Goal: Check status: Check status

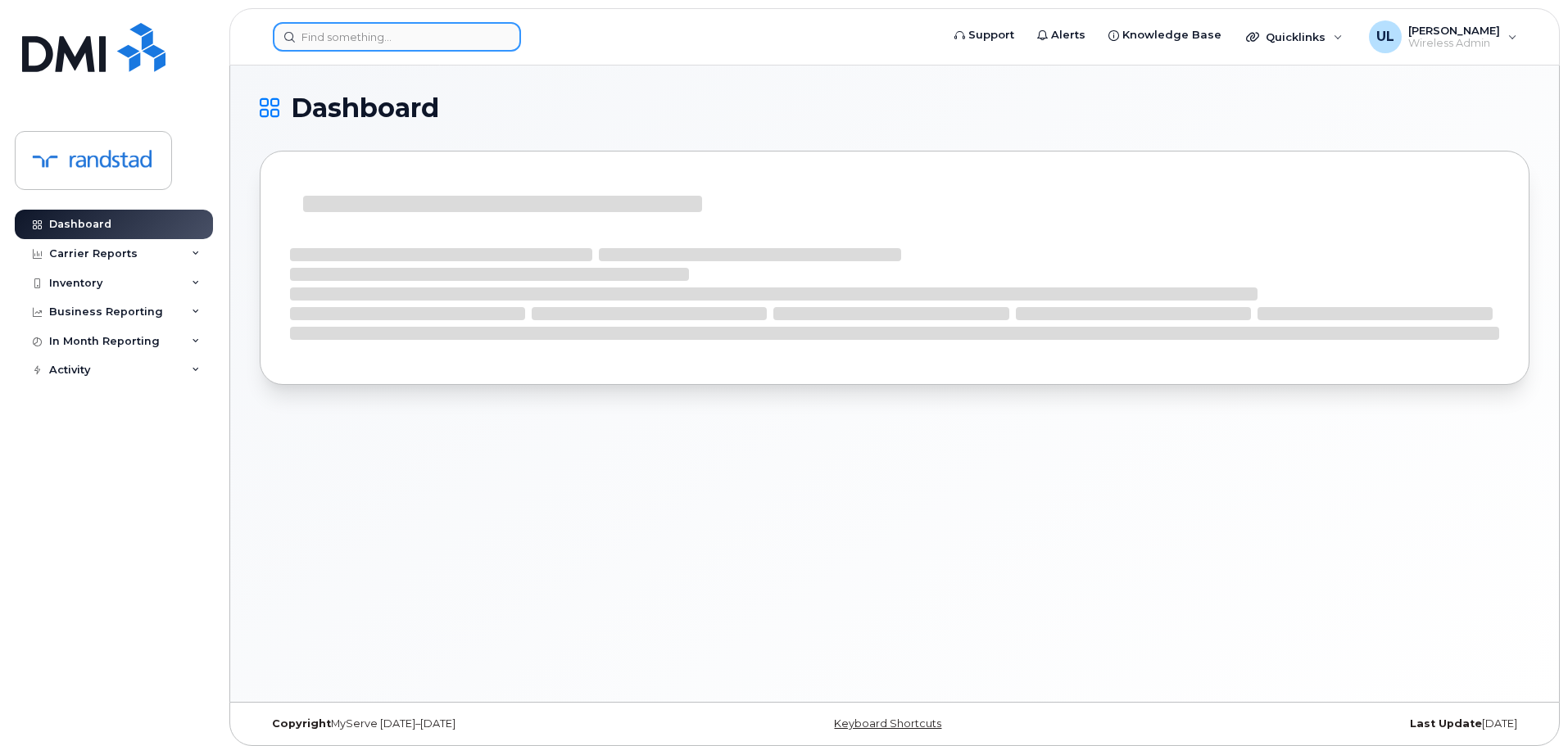
click at [481, 28] on input at bounding box center [396, 37] width 248 height 29
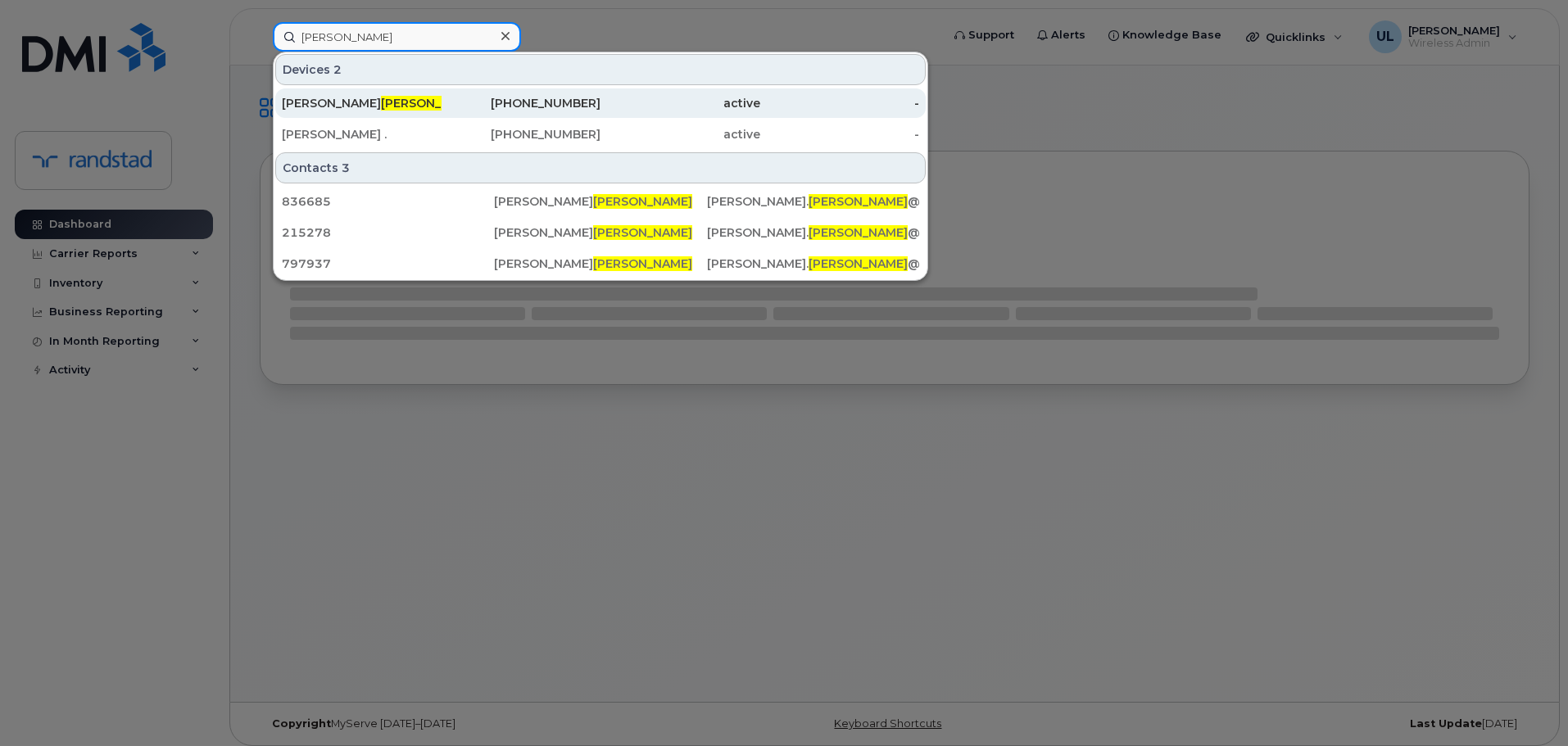
type input "[PERSON_NAME]"
click at [462, 98] on div "[PHONE_NUMBER]" at bounding box center [522, 103] width 160 height 16
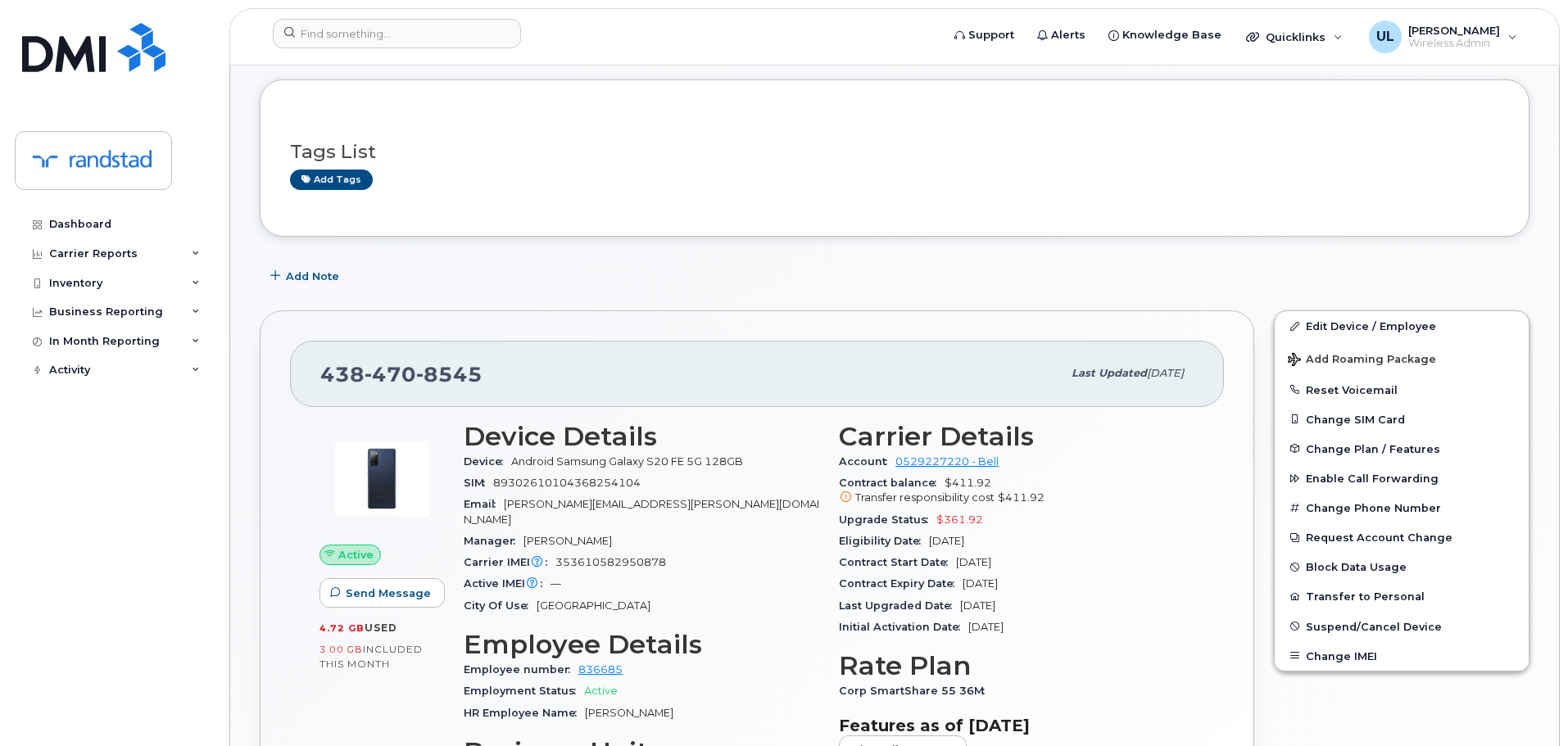
scroll to position [164, 0]
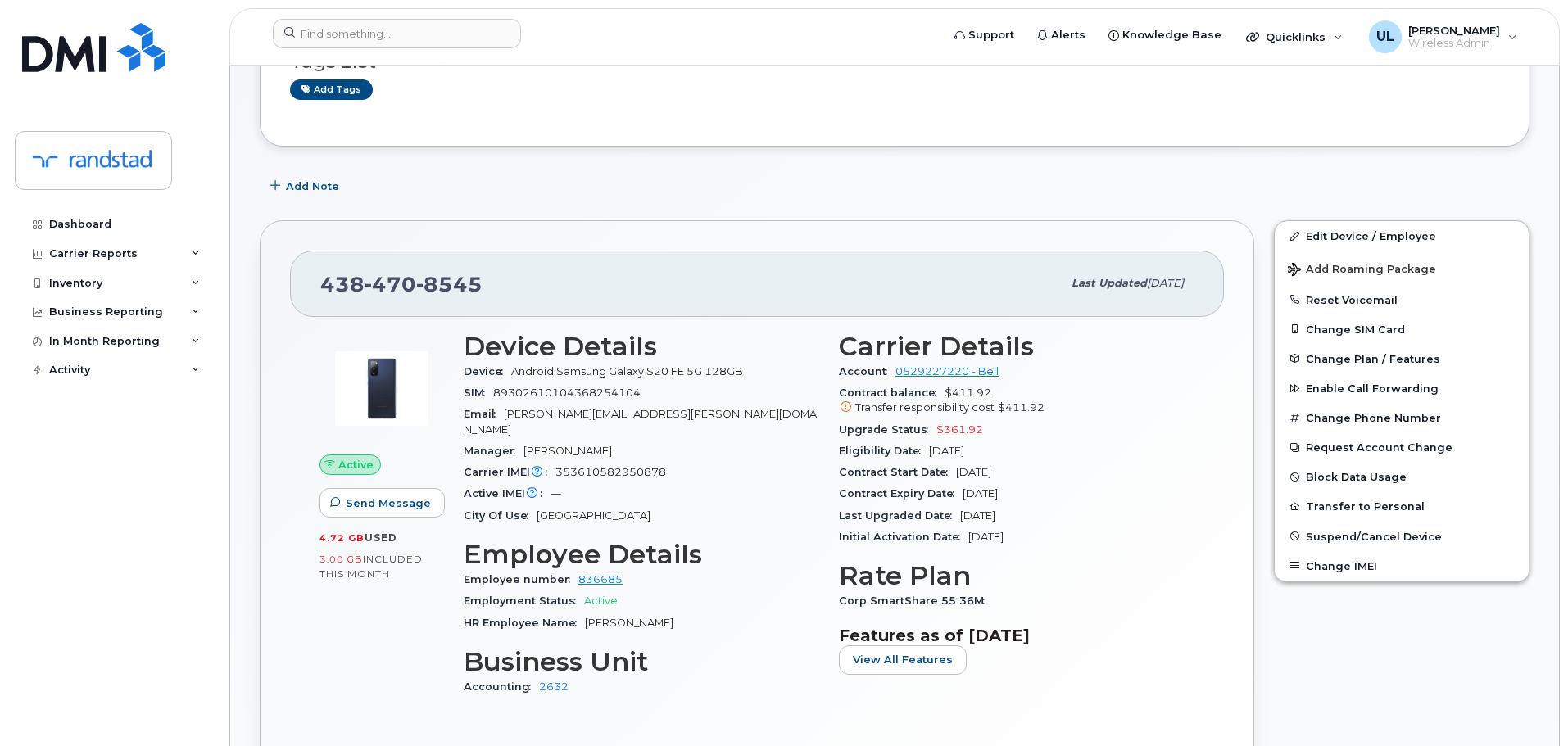
drag, startPoint x: 1047, startPoint y: 492, endPoint x: 964, endPoint y: 504, distance: 83.9
click at [964, 504] on div "Contract Expiry Date Dec 27, 2026" at bounding box center [1016, 493] width 355 height 21
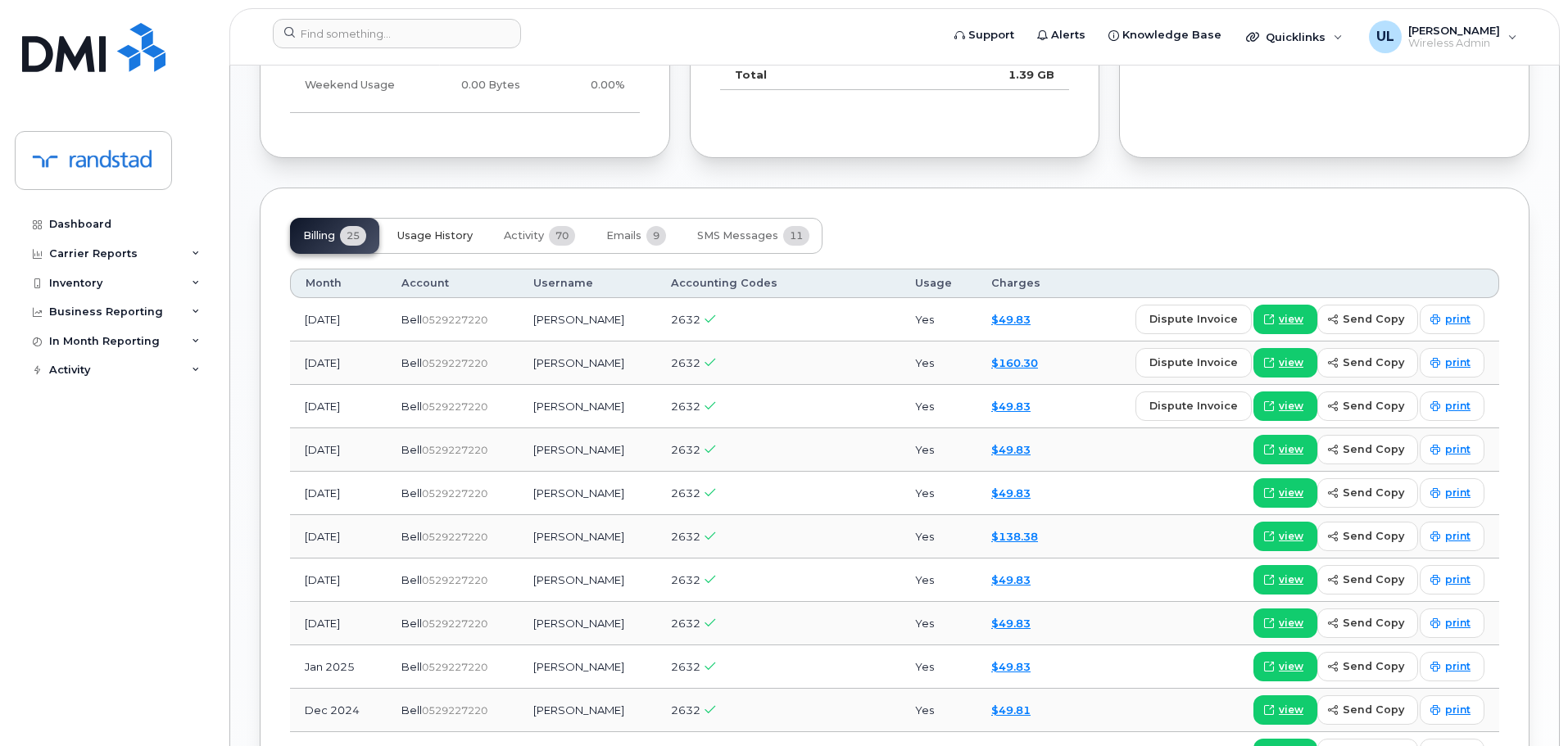
click at [442, 233] on button "Usage History" at bounding box center [435, 235] width 101 height 36
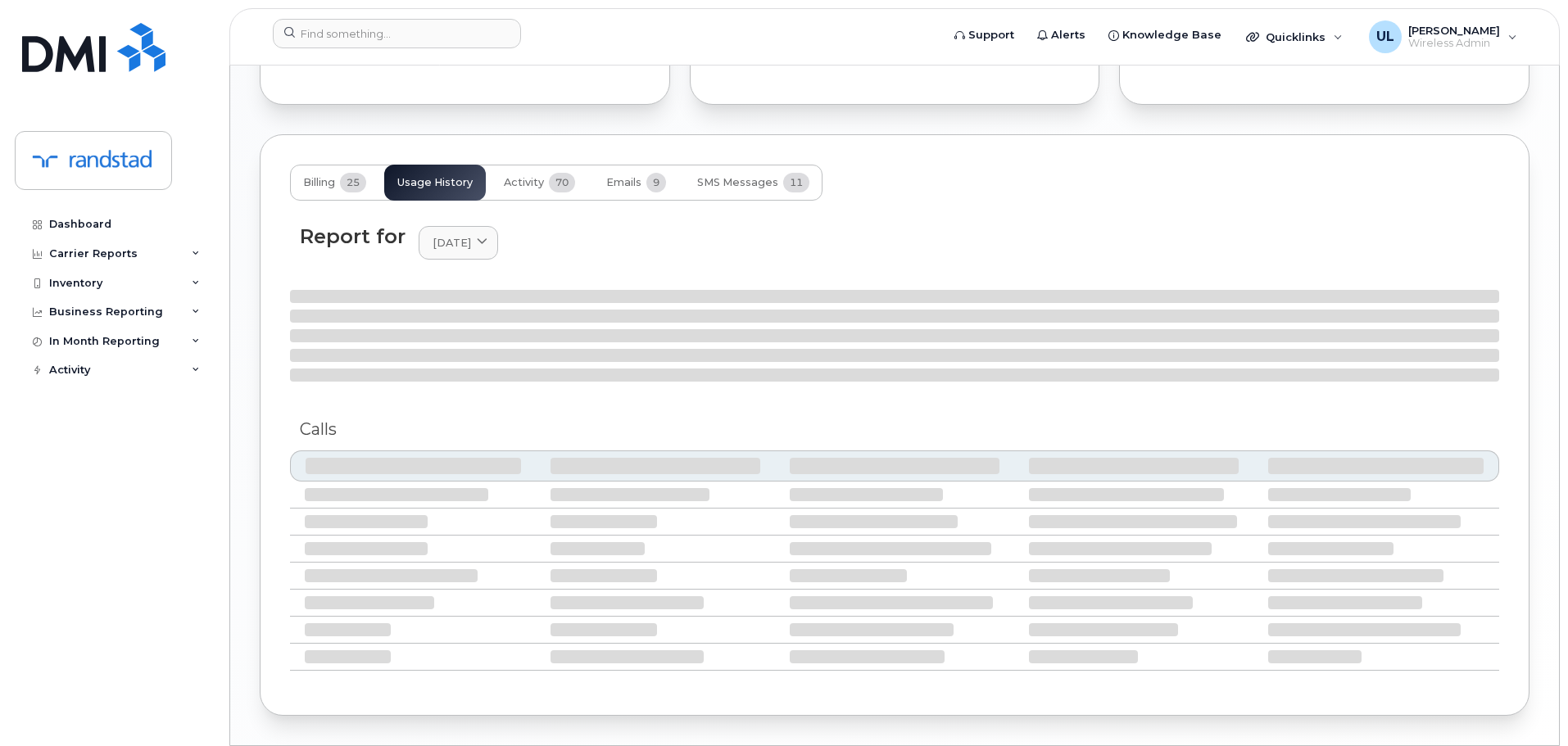
scroll to position [1228, 0]
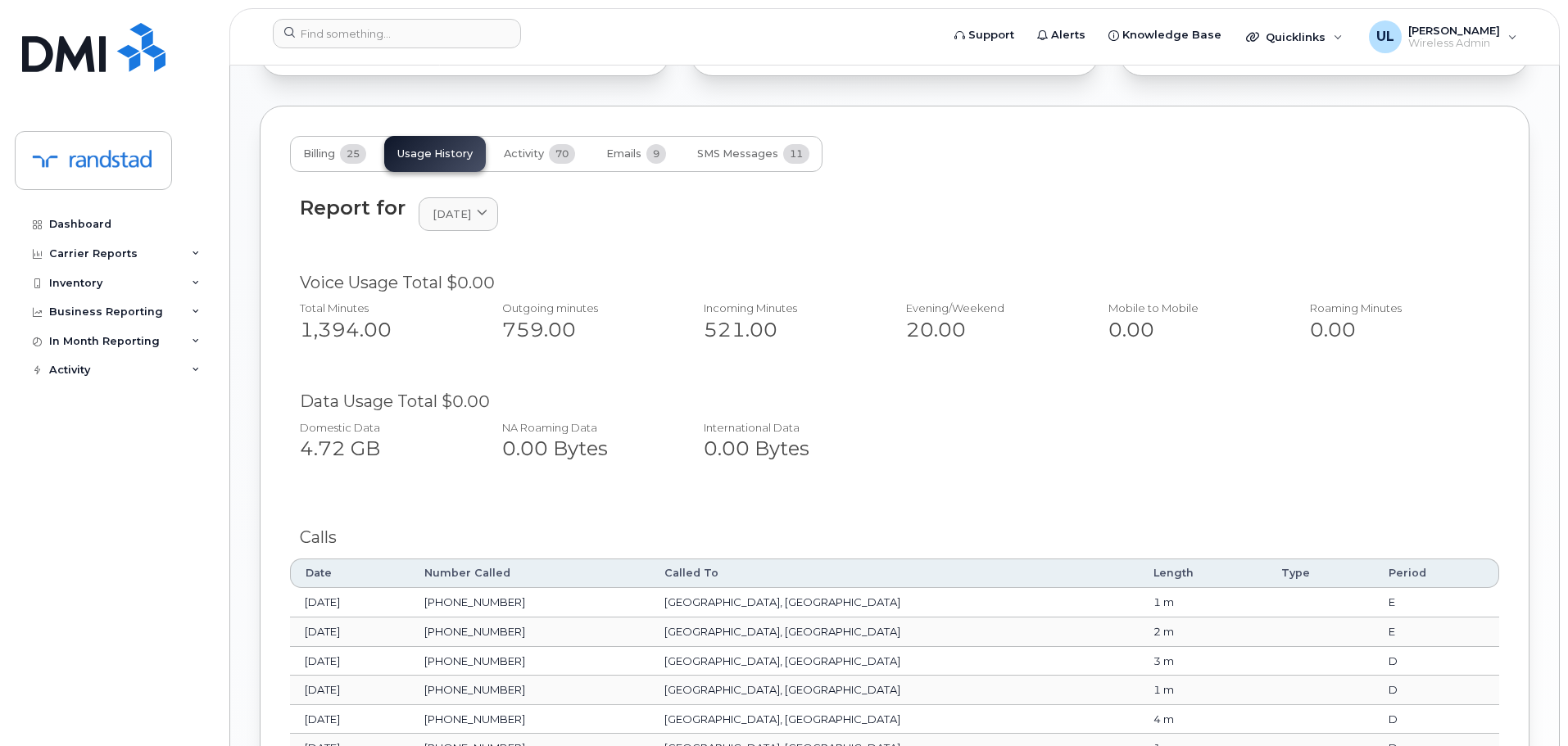
click at [529, 156] on button "Activity 70" at bounding box center [539, 154] width 97 height 36
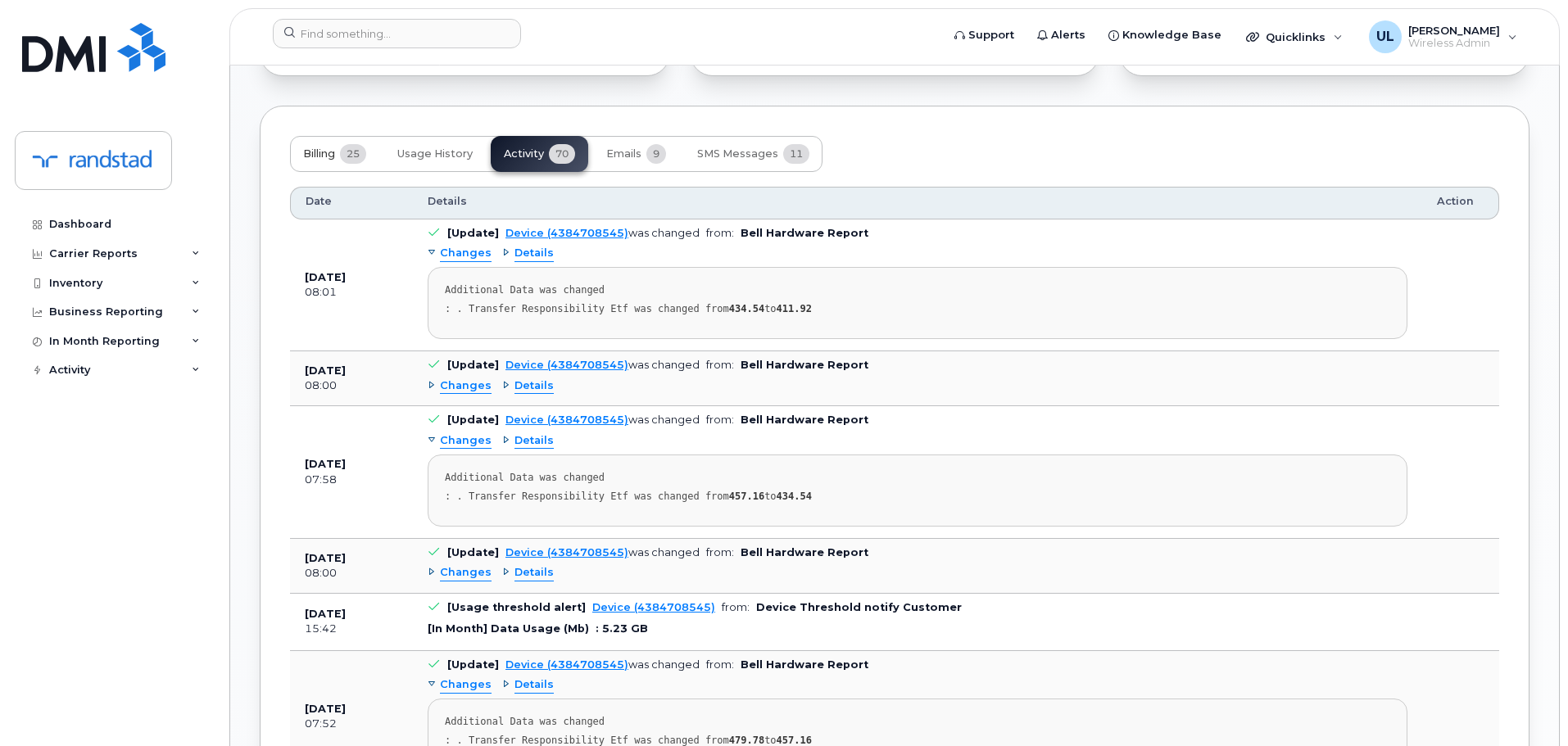
click at [372, 151] on button "Billing 25" at bounding box center [334, 154] width 89 height 36
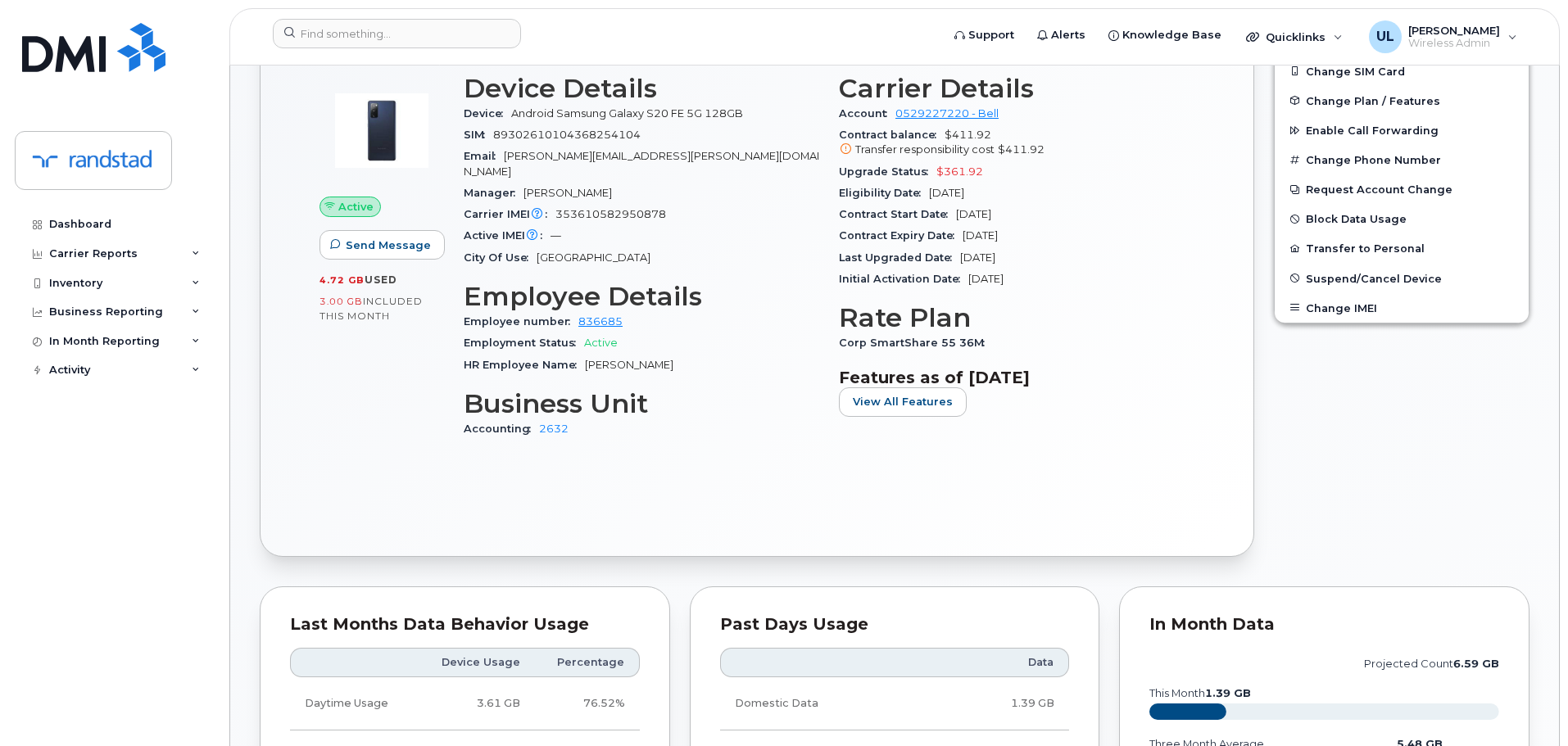
scroll to position [194, 0]
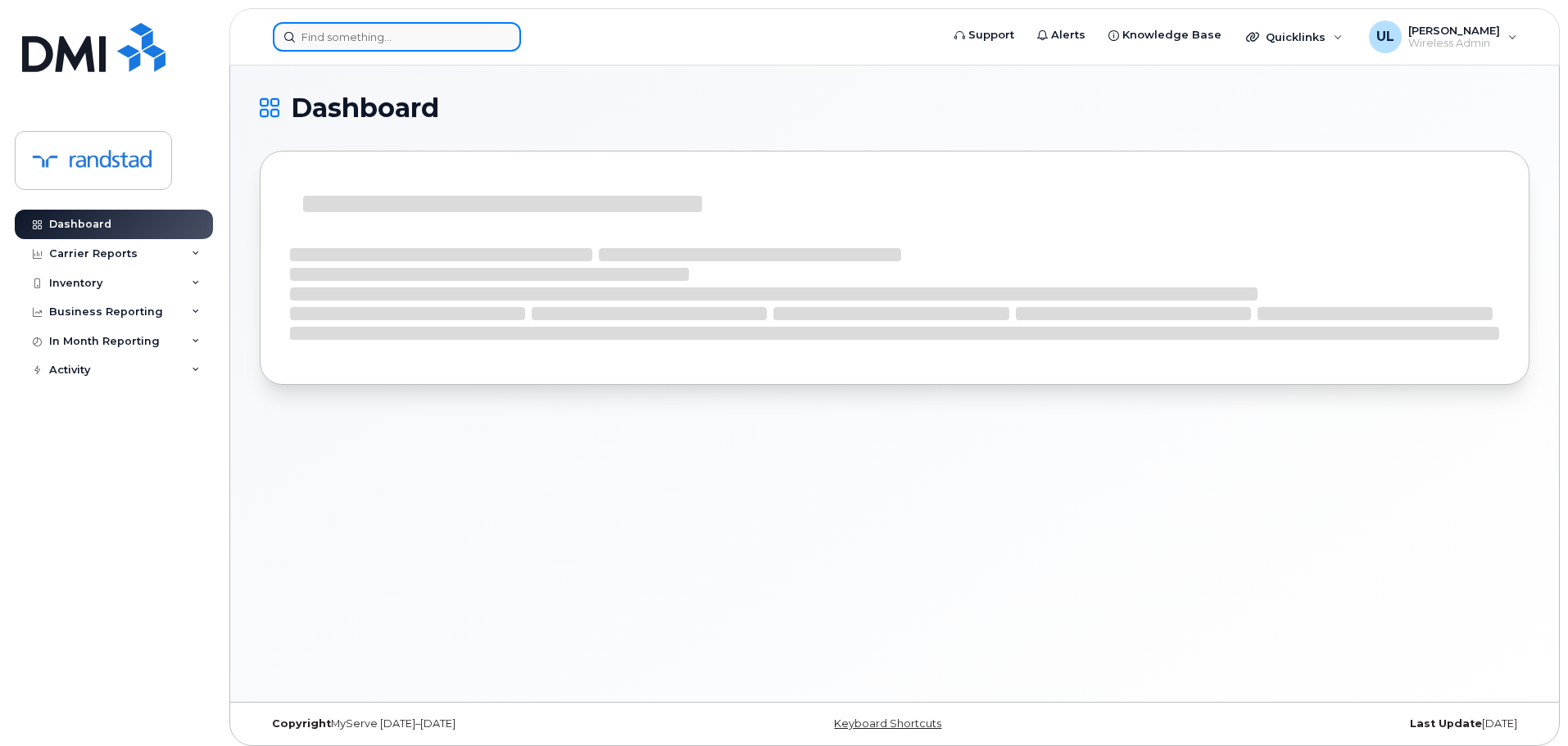
click at [428, 34] on input at bounding box center [396, 37] width 248 height 29
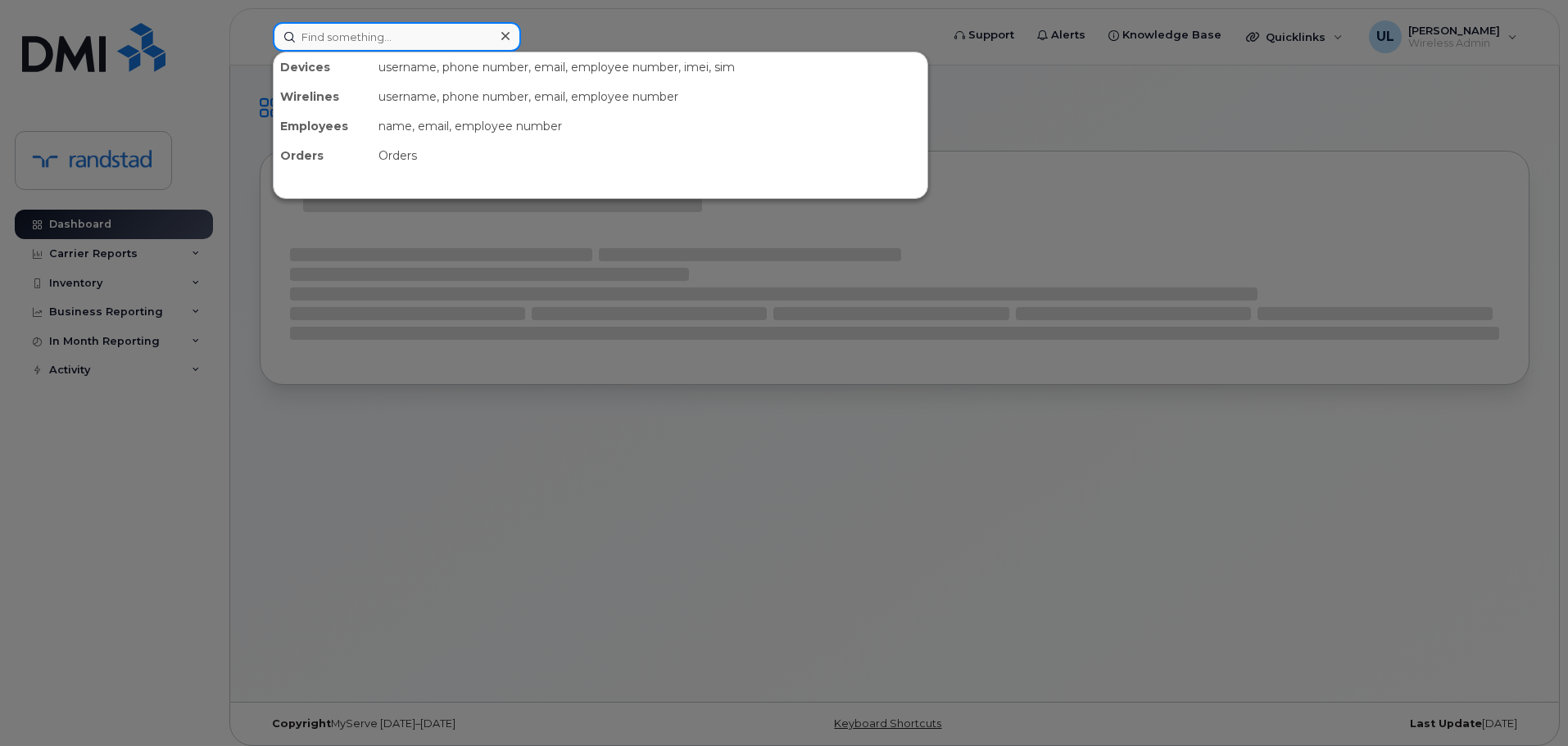
drag, startPoint x: 431, startPoint y: 29, endPoint x: 424, endPoint y: 45, distance: 17.5
click at [430, 28] on input at bounding box center [396, 37] width 248 height 29
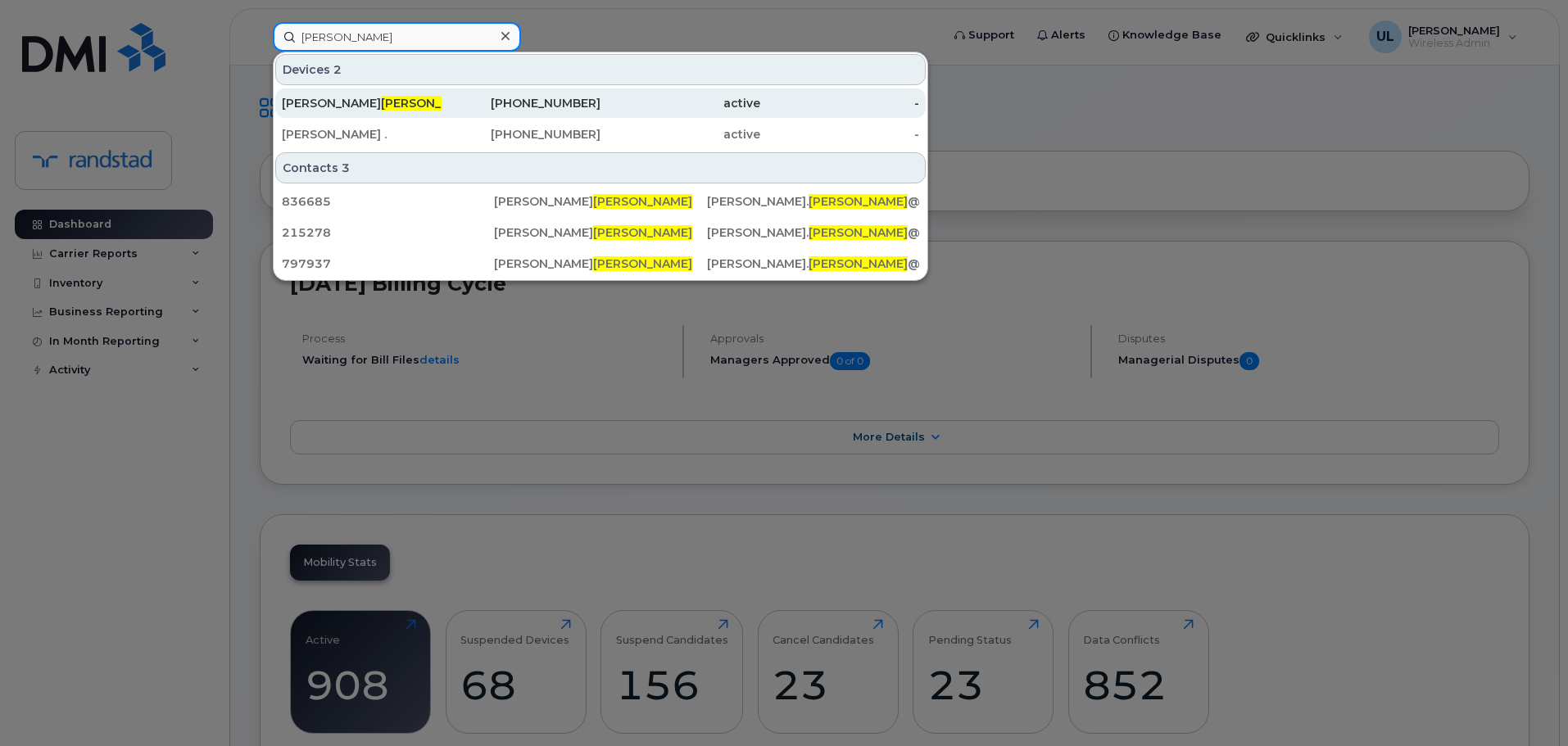
type input "labelle"
click at [437, 90] on div "Félix Labelle" at bounding box center [362, 103] width 160 height 29
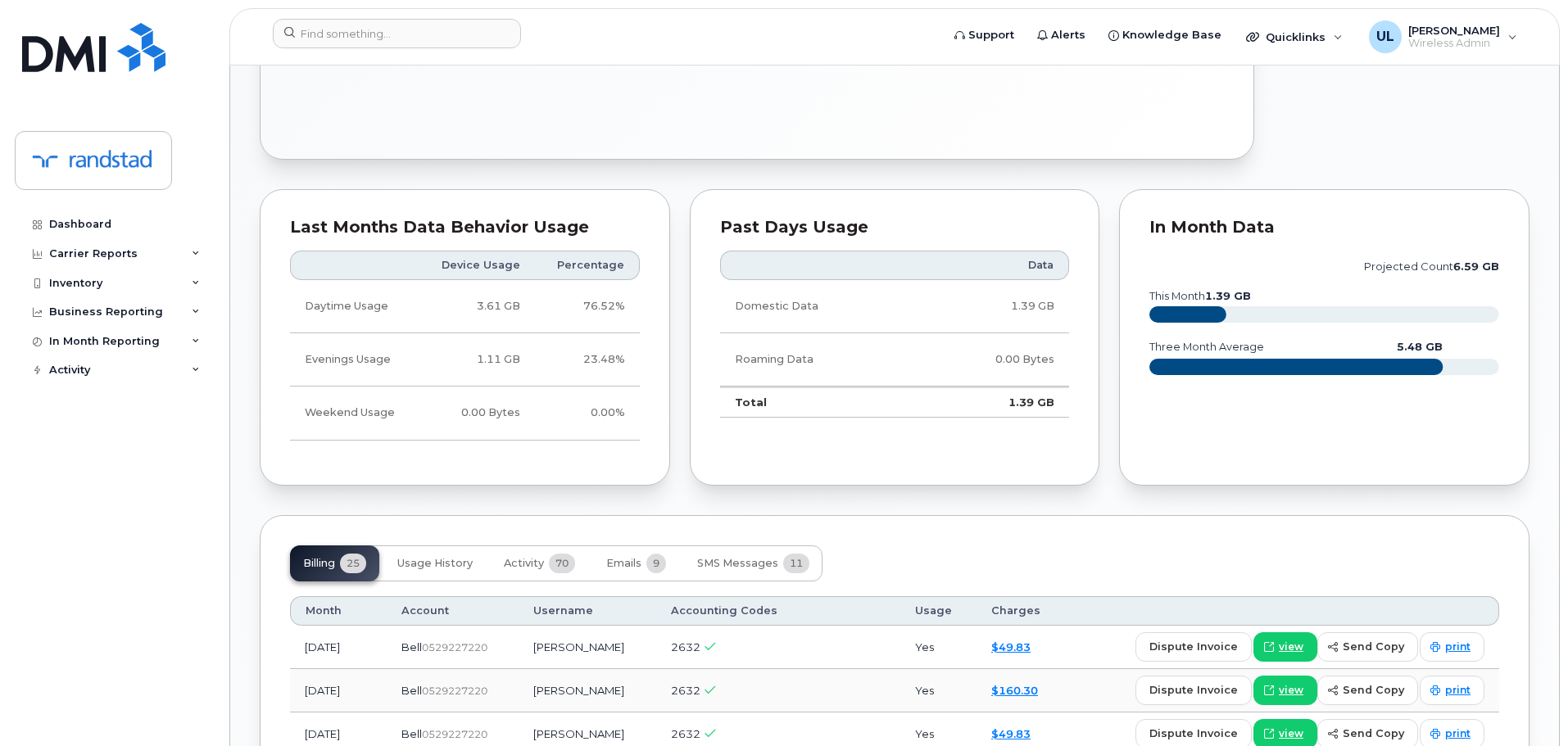
scroll to position [1147, 0]
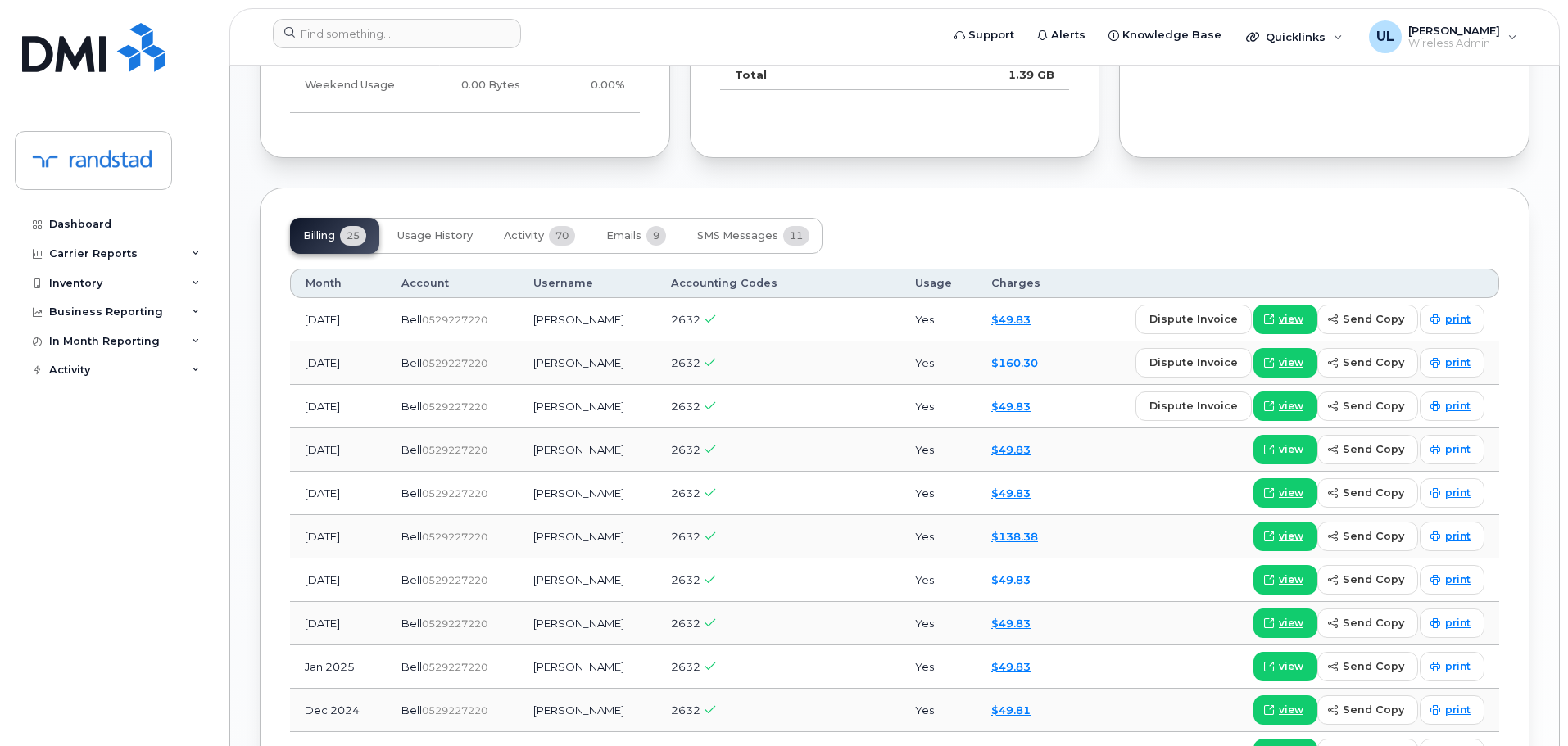
click at [545, 306] on td "[PERSON_NAME]" at bounding box center [587, 320] width 138 height 43
copy td "[PERSON_NAME]"
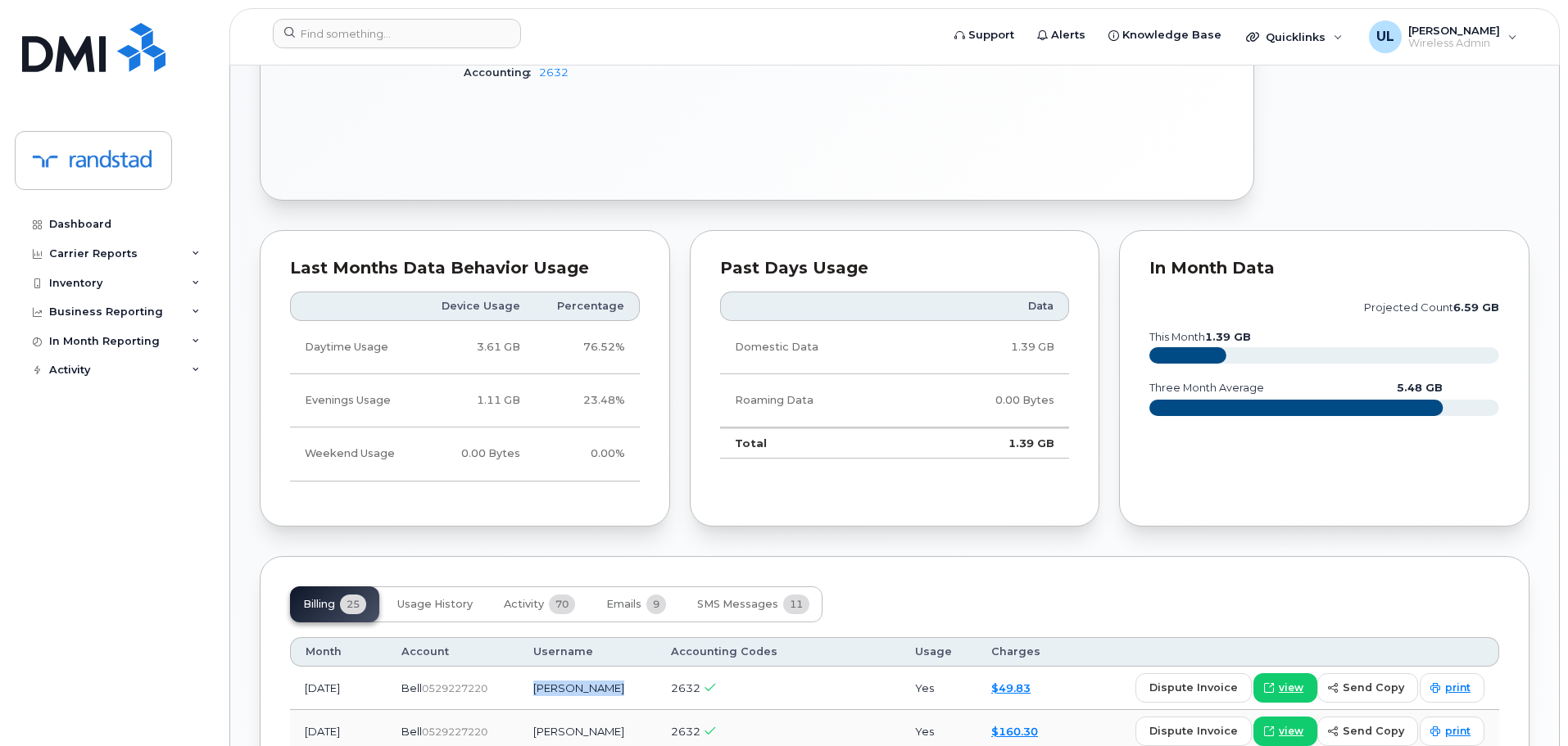
scroll to position [573, 0]
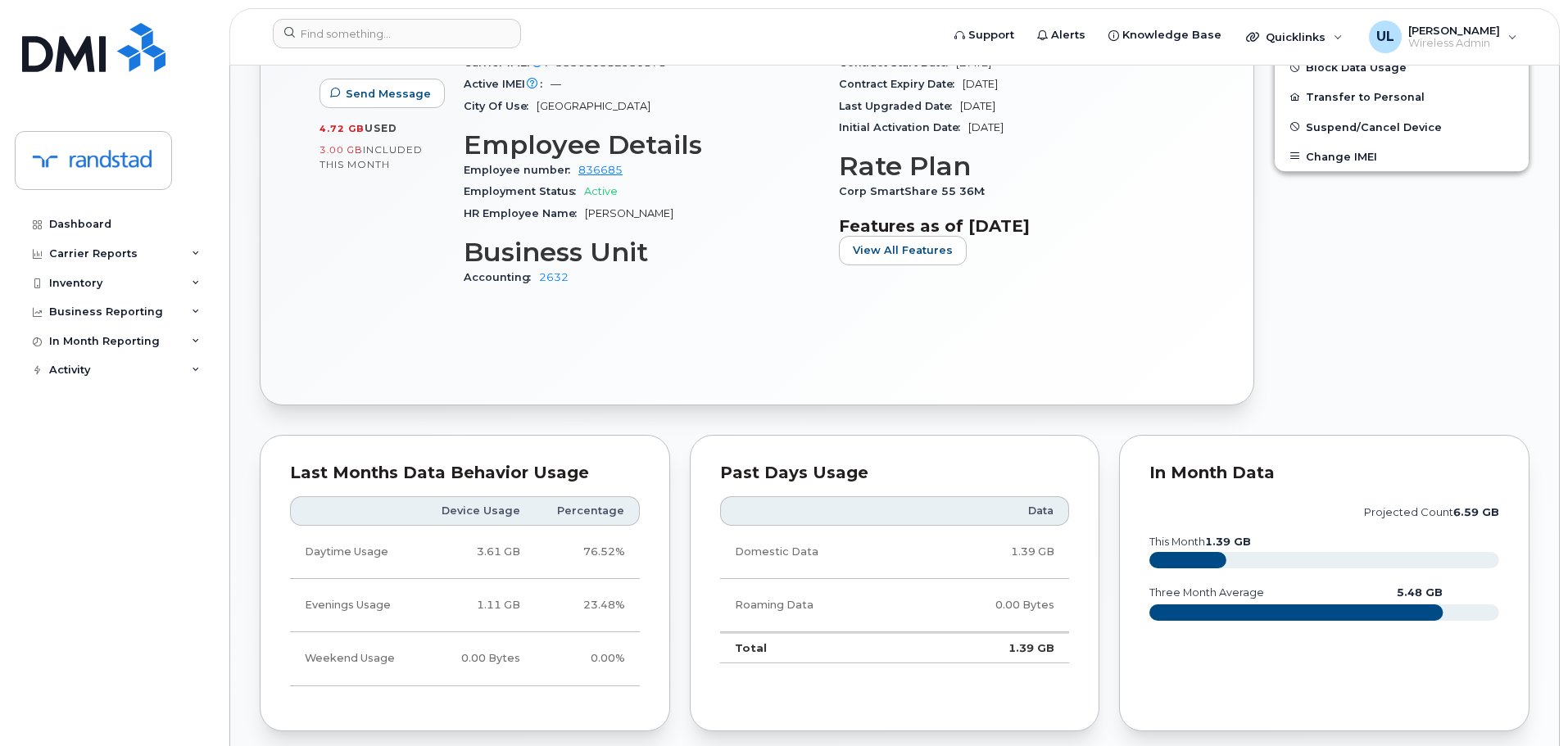
click at [701, 305] on div "Active Send Message 4.72 GB  used 3.00 GB  included this month Device Details D…" at bounding box center [756, 141] width 934 height 468
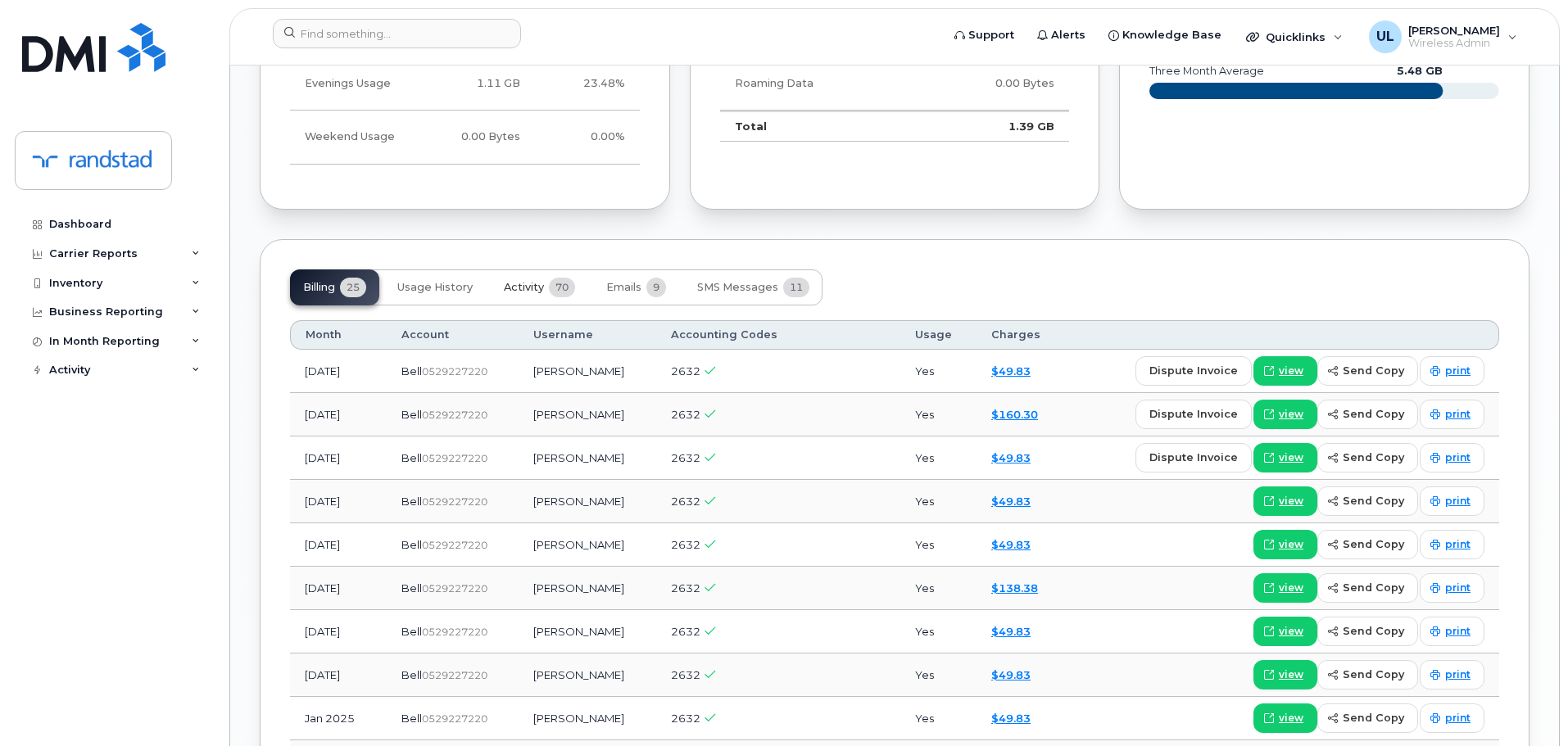
click at [540, 281] on span "Activity" at bounding box center [524, 287] width 40 height 13
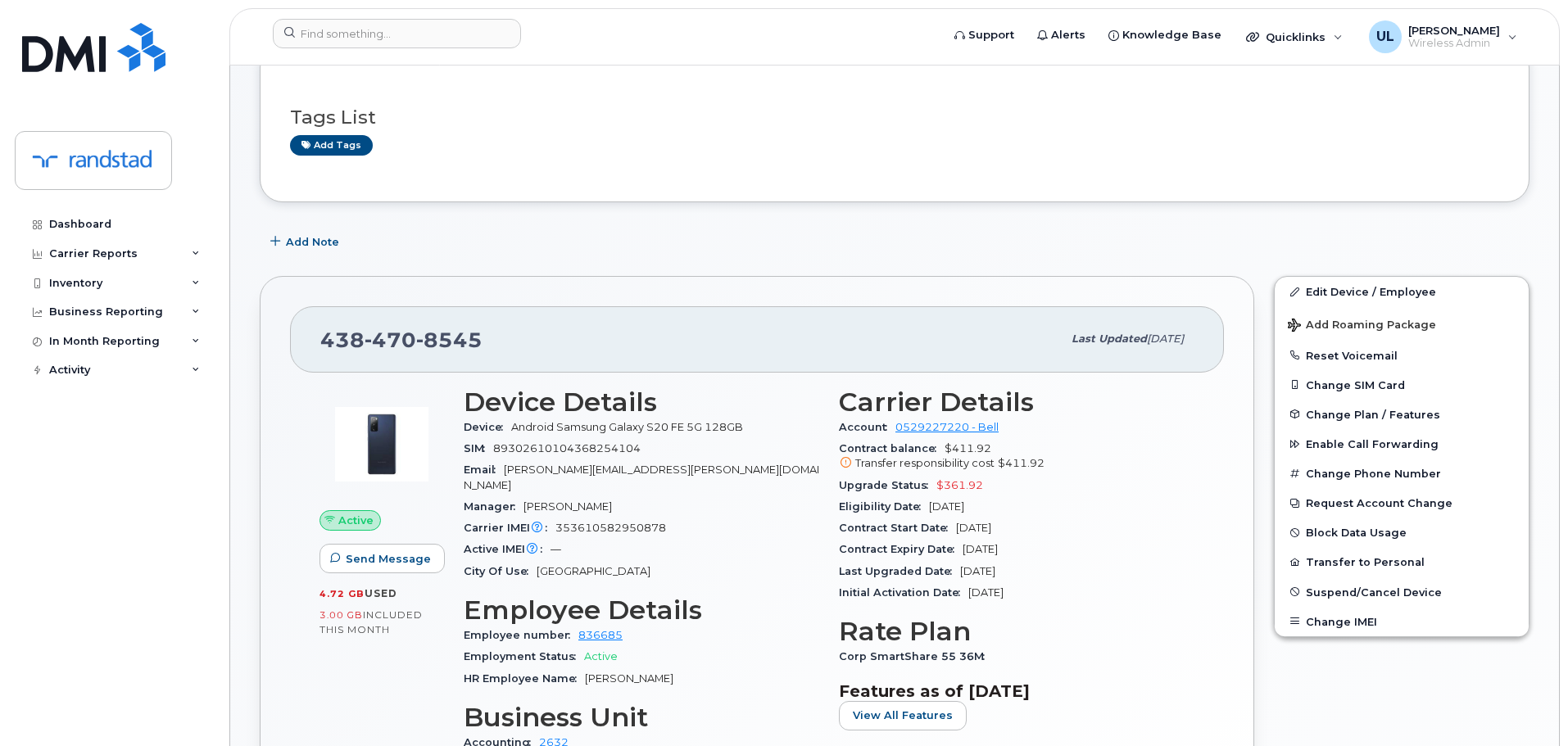
scroll to position [182, 0]
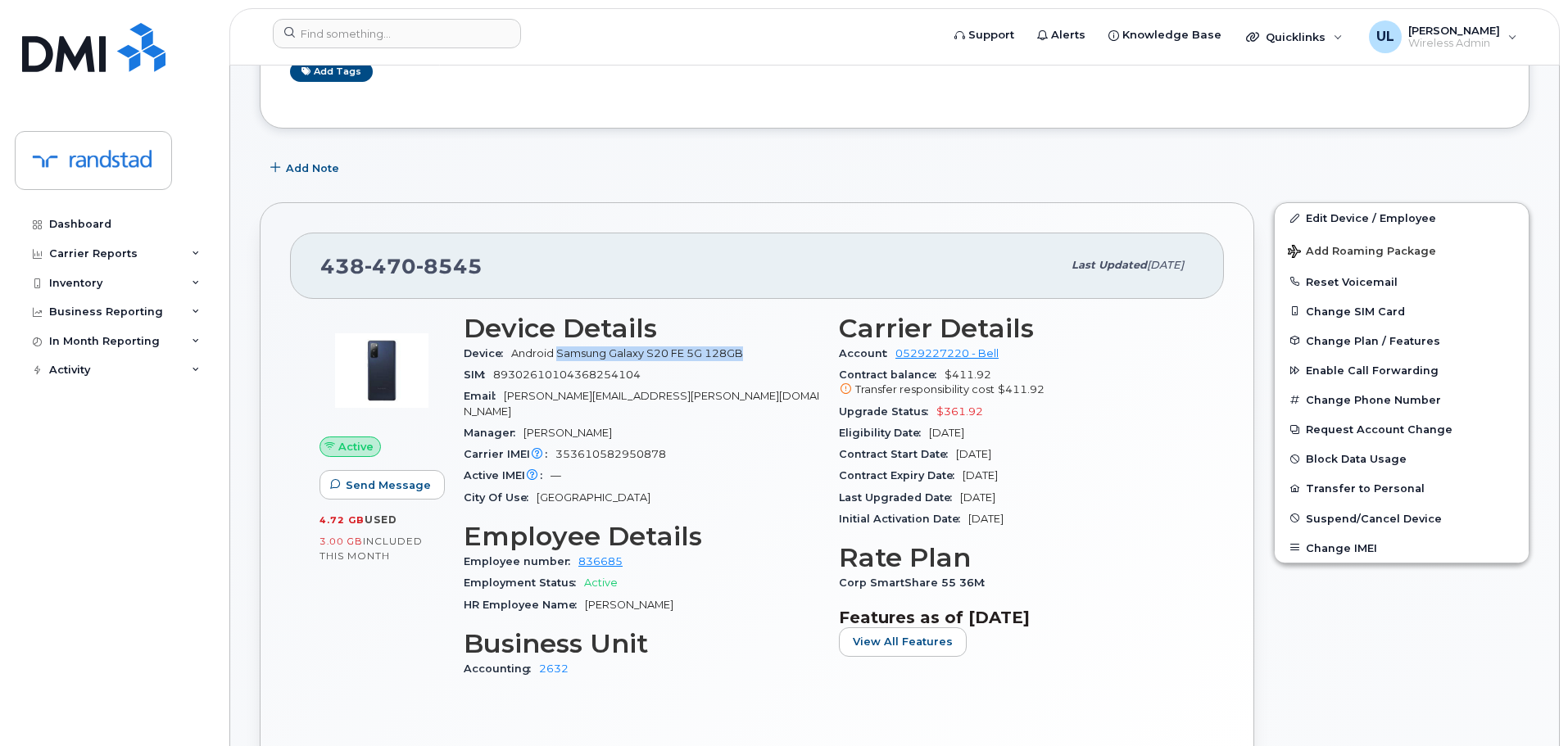
drag, startPoint x: 558, startPoint y: 354, endPoint x: 746, endPoint y: 356, distance: 188.0
click at [746, 356] on span "Android Samsung Galaxy S20 FE 5G 128GB" at bounding box center [630, 353] width 238 height 12
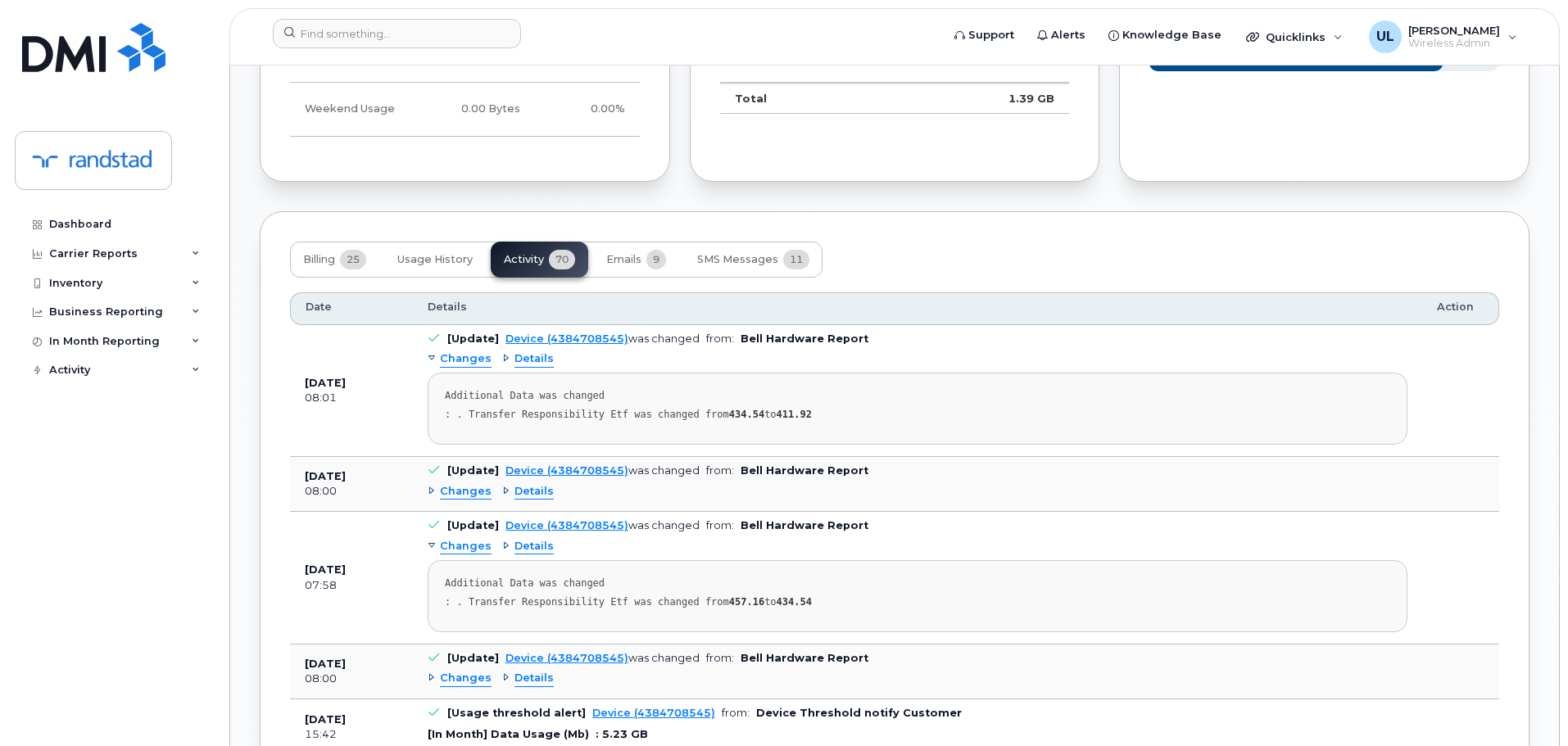
scroll to position [1492, 0]
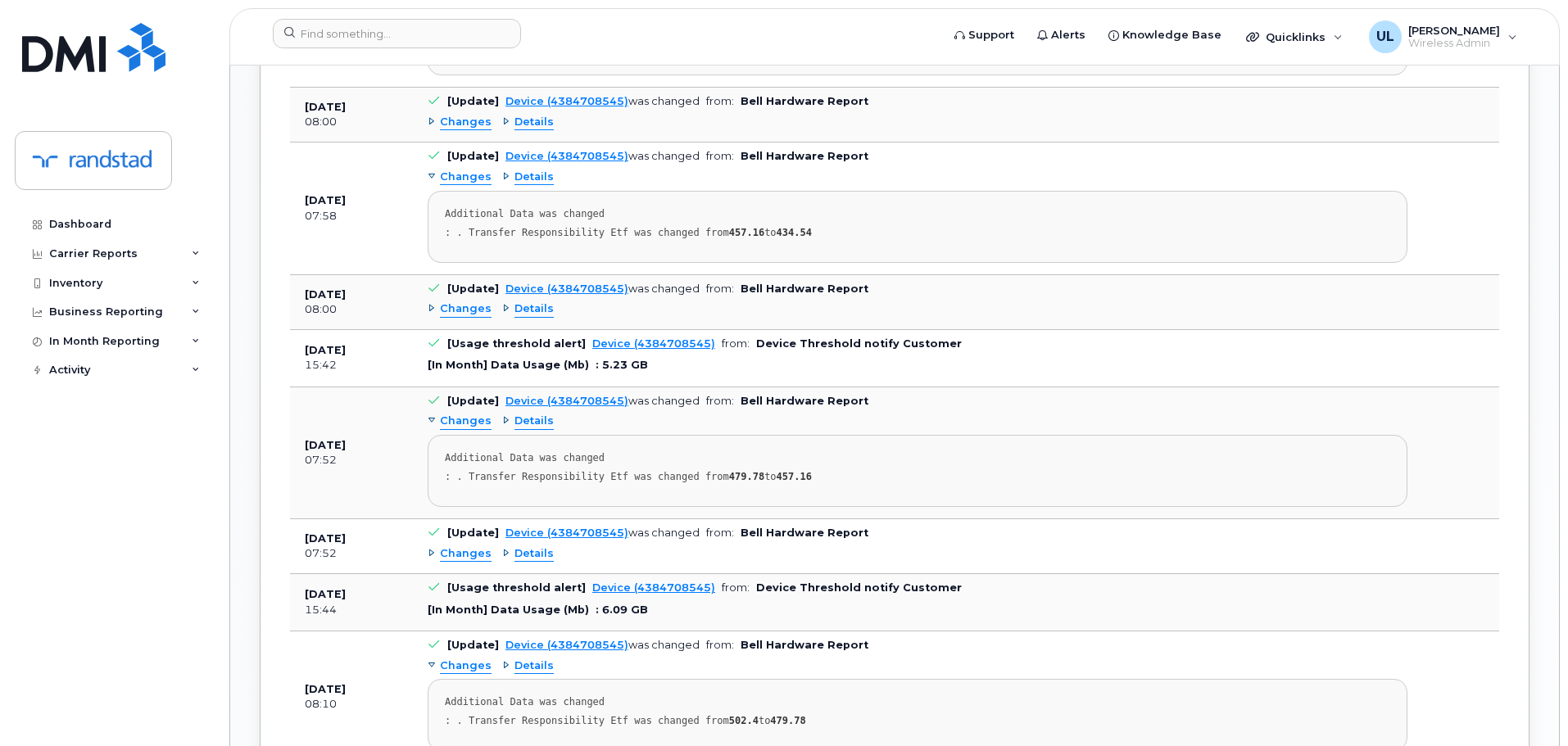
click at [928, 471] on div ": . Transfer Responsibility Etf was changed from 479.78 to 457.16" at bounding box center [916, 477] width 945 height 12
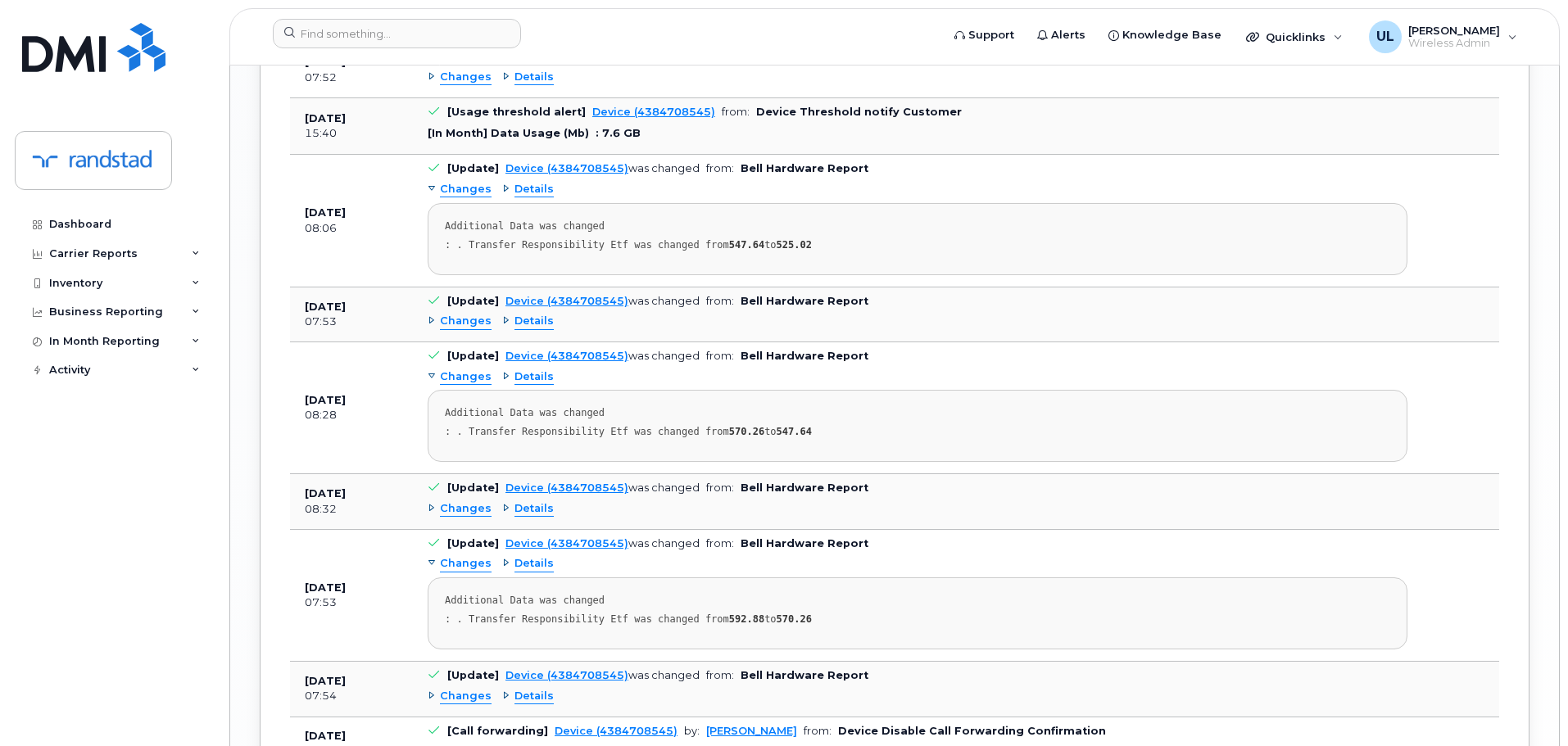
scroll to position [2923, 0]
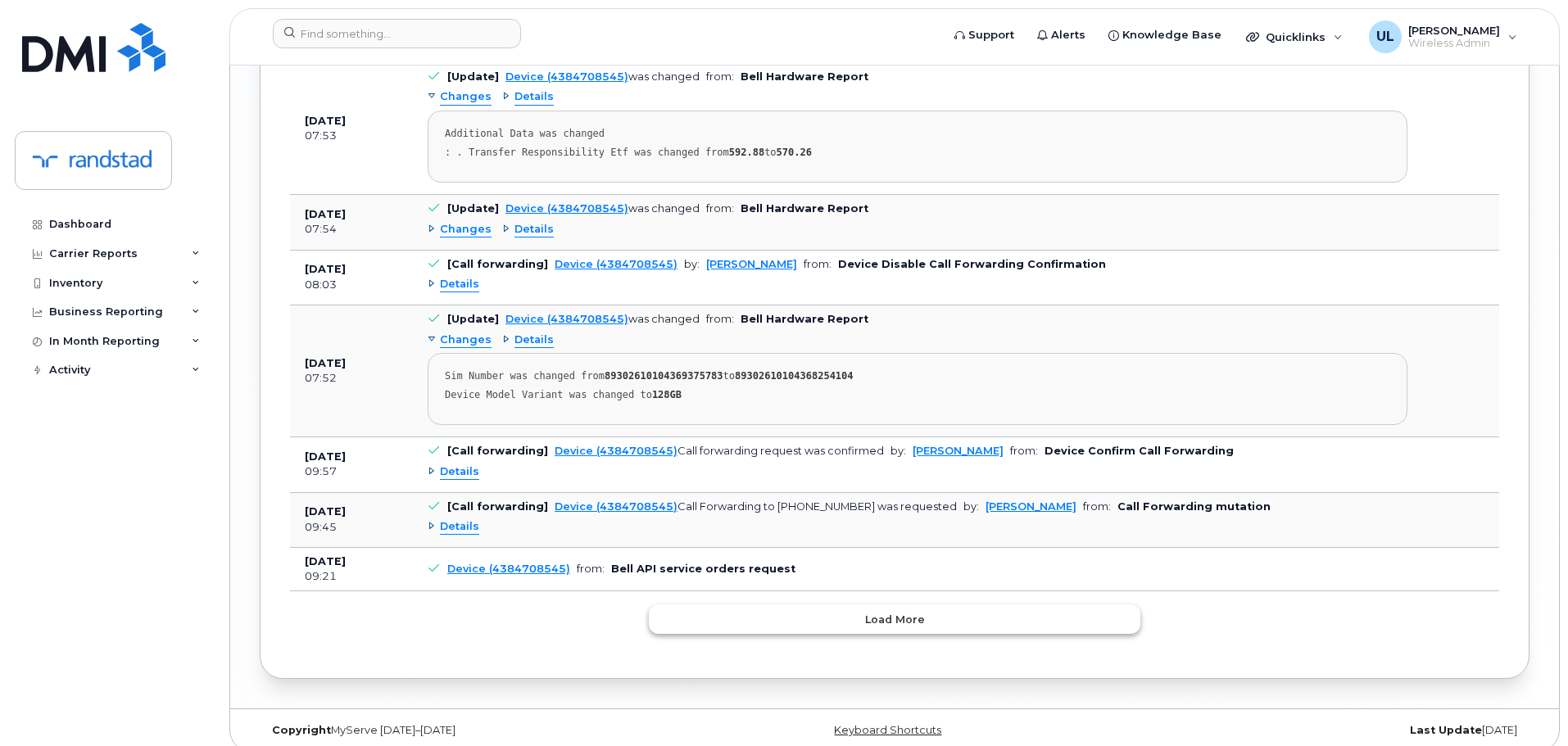
click at [809, 604] on button "Load more" at bounding box center [895, 619] width 492 height 29
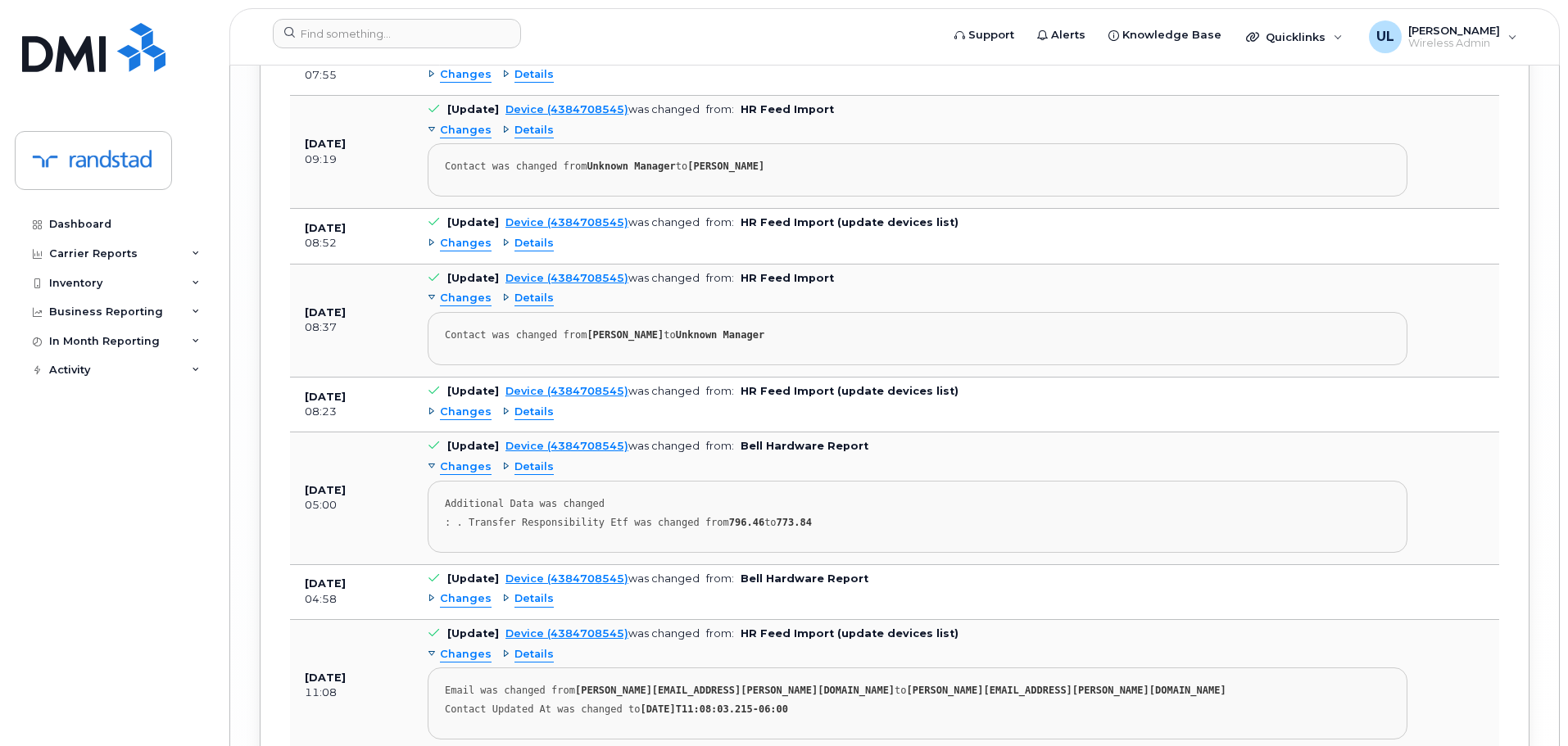
scroll to position [5189, 0]
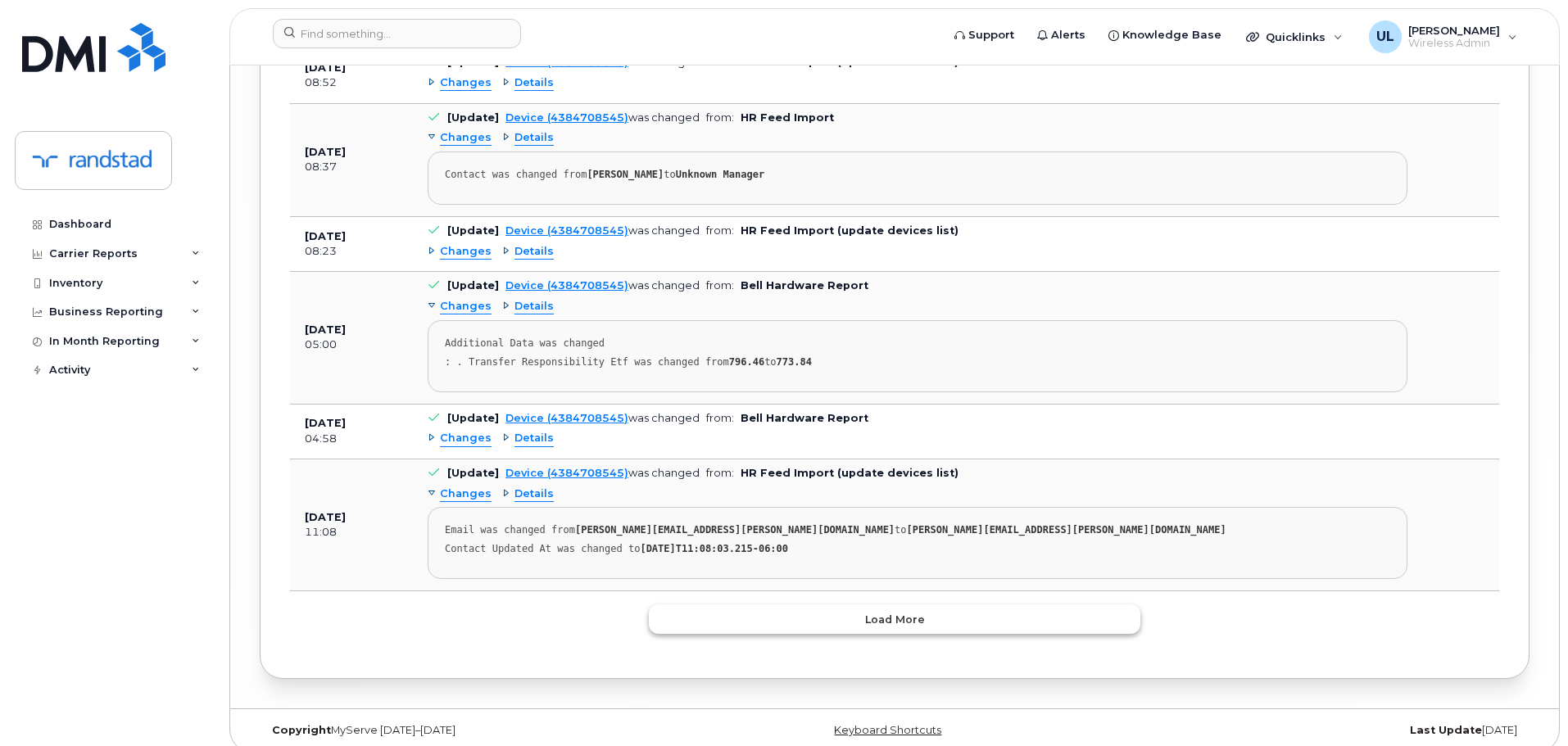
click at [818, 604] on button "Load more" at bounding box center [895, 619] width 492 height 29
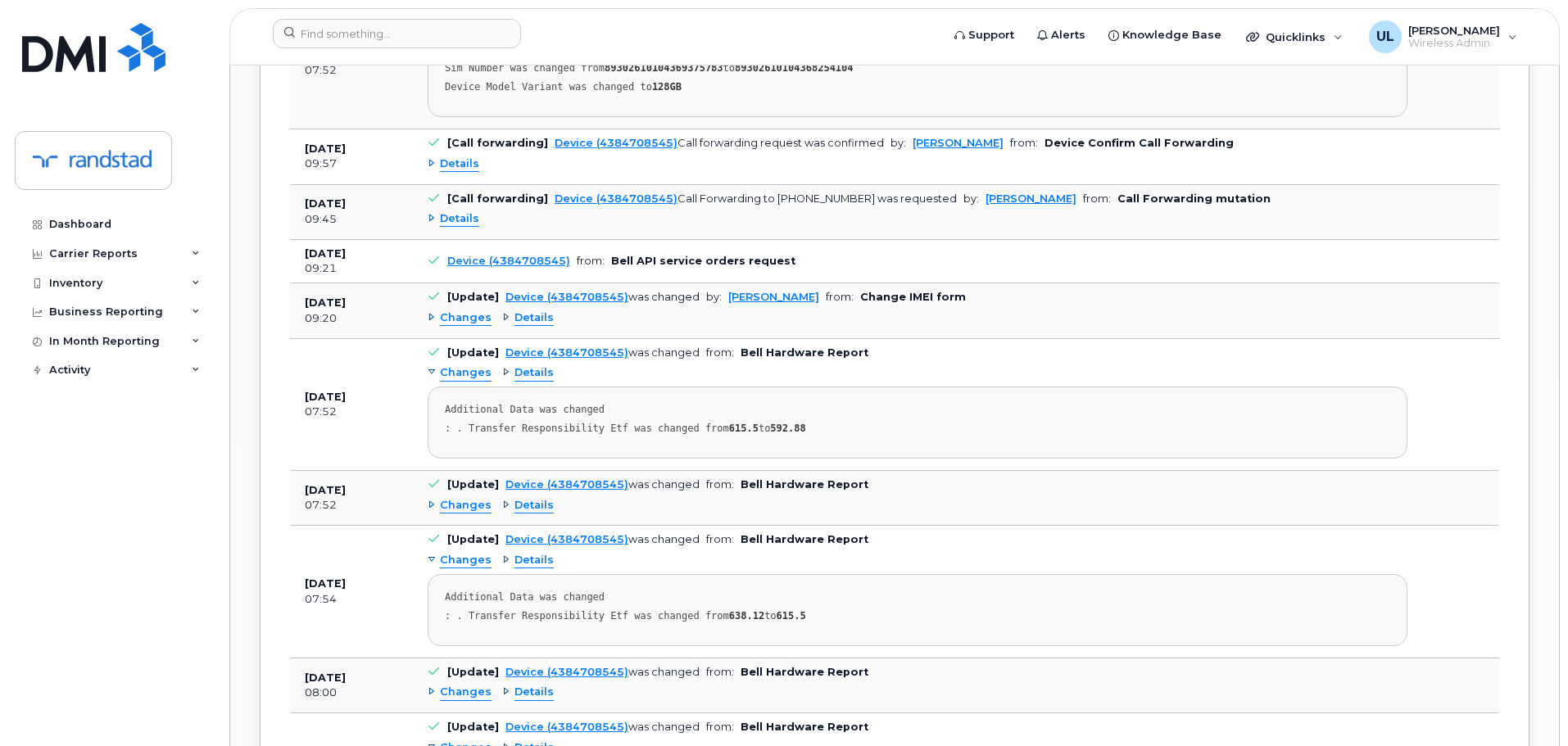
scroll to position [3230, 0]
click at [477, 311] on span "Changes" at bounding box center [466, 319] width 52 height 15
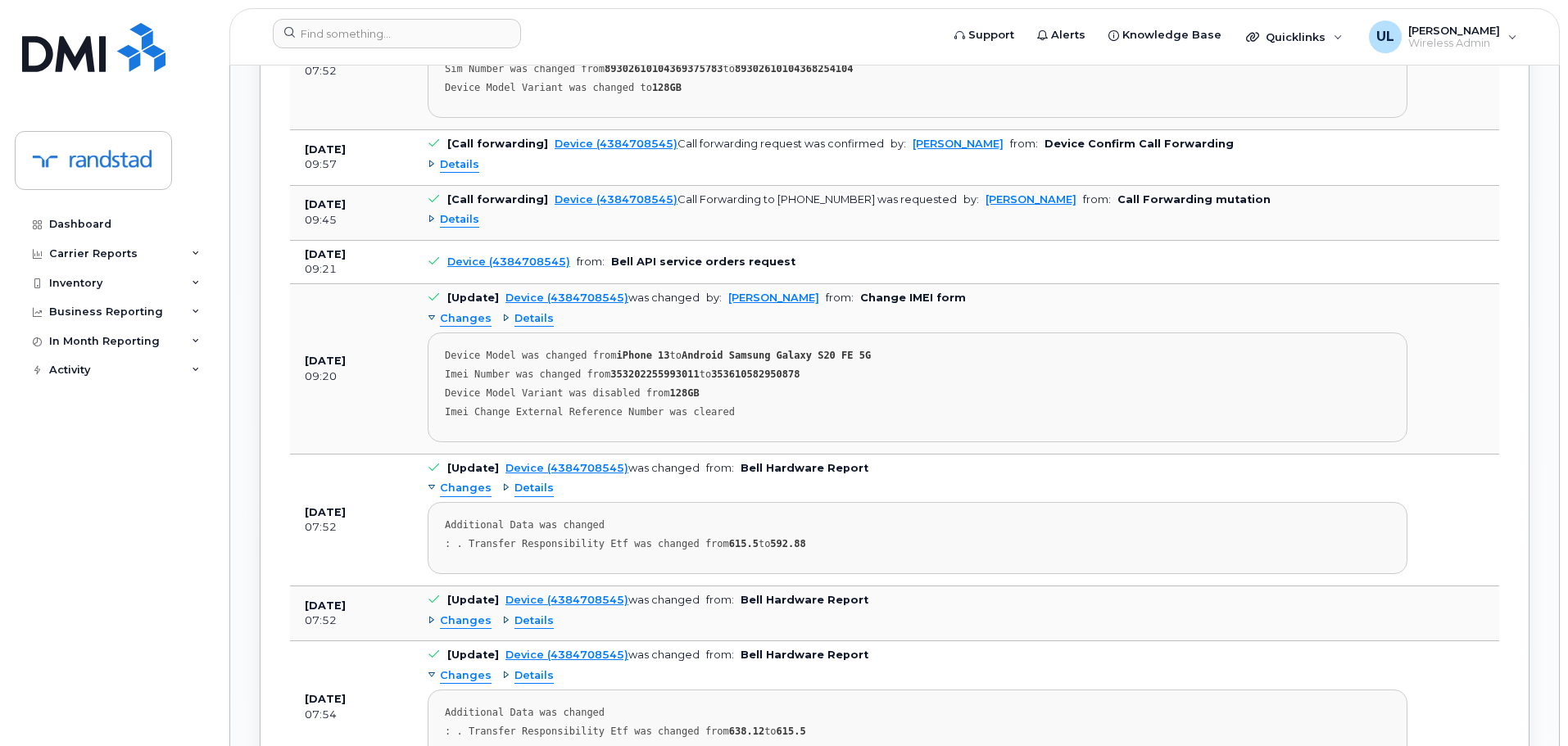
click at [643, 369] on strong "353202255993011" at bounding box center [654, 374] width 89 height 11
